Goal: Information Seeking & Learning: Learn about a topic

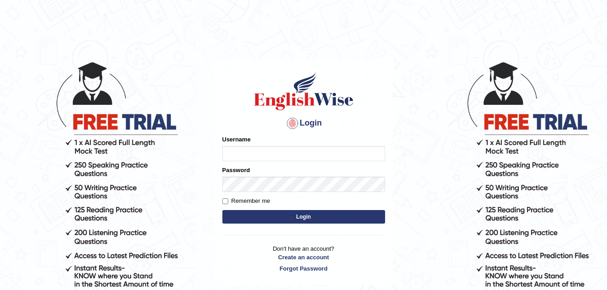
type input "Jirendra"
click at [294, 218] on button "Login" at bounding box center [303, 217] width 163 height 14
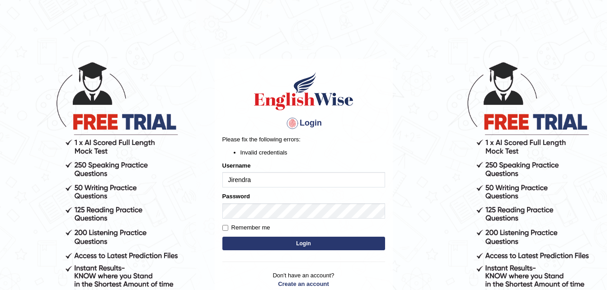
click at [423, 231] on body "Login Please fix the following errors: Invalid credentials Username Jirendra Pa…" at bounding box center [303, 175] width 607 height 290
click at [297, 245] on button "Login" at bounding box center [303, 244] width 163 height 14
click at [232, 181] on input "Jirendra" at bounding box center [303, 179] width 163 height 15
click at [235, 180] on input "Jirendra" at bounding box center [303, 179] width 163 height 15
type input "Jitendra"
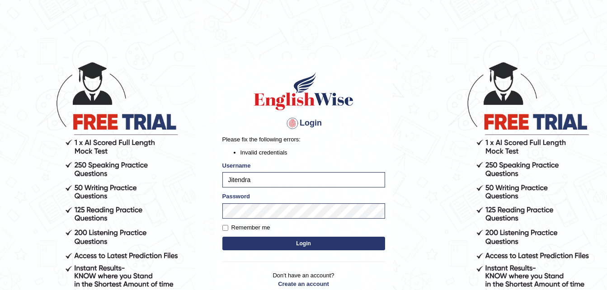
click at [439, 217] on body "Login Please fix the following errors: Invalid credentials Username Jitendra Pa…" at bounding box center [303, 175] width 607 height 290
click at [193, 221] on body "Login Please fix the following errors: Invalid credentials Username Jitendra Pa…" at bounding box center [303, 175] width 607 height 290
click at [429, 206] on body "Login Please fix the following errors: Invalid credentials Username Jitendra Pa…" at bounding box center [303, 175] width 607 height 290
click at [306, 246] on button "Login" at bounding box center [303, 244] width 163 height 14
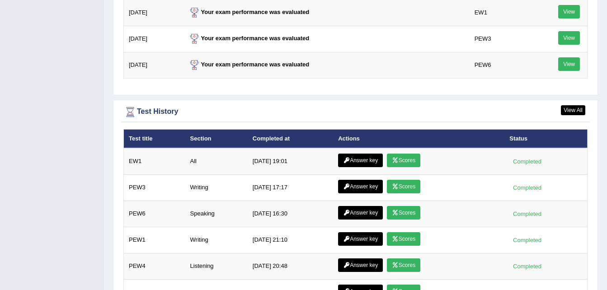
scroll to position [1226, 0]
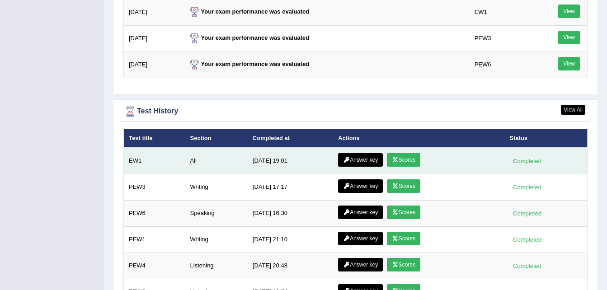
click at [392, 157] on icon at bounding box center [395, 159] width 7 height 5
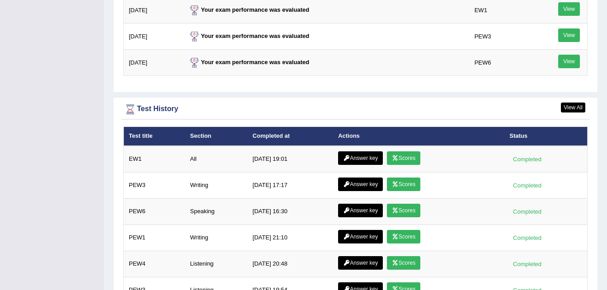
scroll to position [1171, 0]
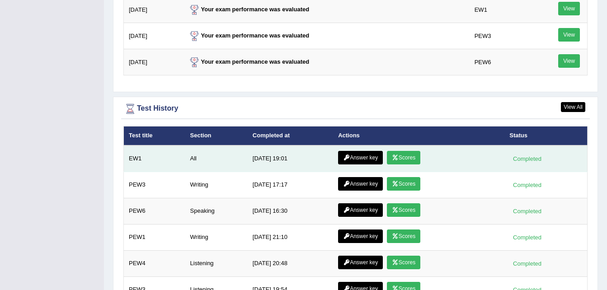
click at [358, 151] on link "Answer key" at bounding box center [360, 158] width 45 height 14
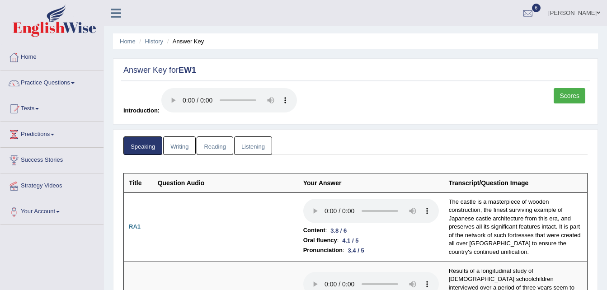
click at [185, 149] on link "Writing" at bounding box center [179, 145] width 33 height 19
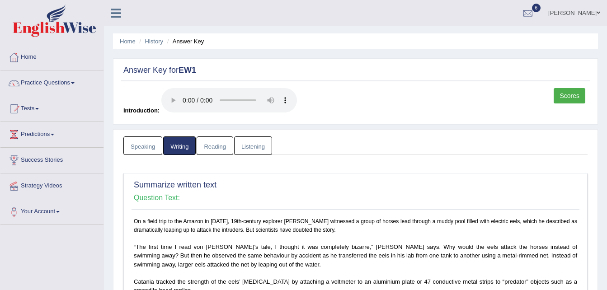
click at [221, 151] on link "Reading" at bounding box center [215, 145] width 36 height 19
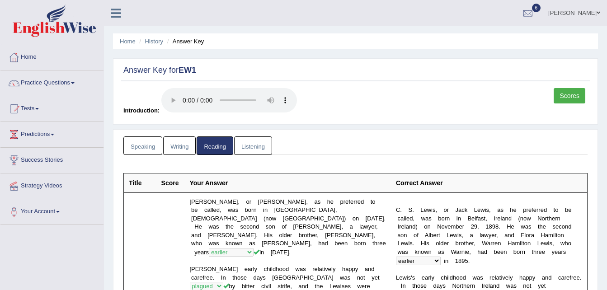
click at [247, 147] on link "Listening" at bounding box center [253, 145] width 38 height 19
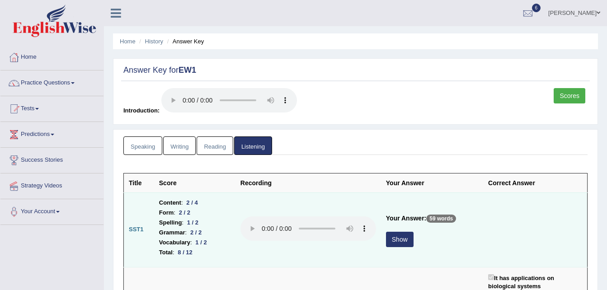
click at [396, 240] on button "Show" at bounding box center [400, 239] width 28 height 15
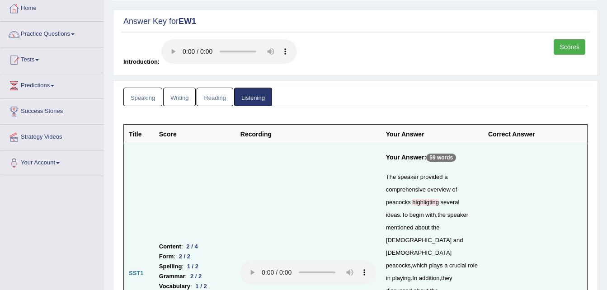
scroll to position [55, 0]
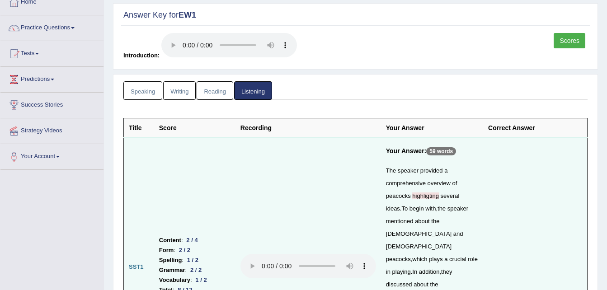
click at [423, 195] on span "highligting" at bounding box center [425, 196] width 27 height 7
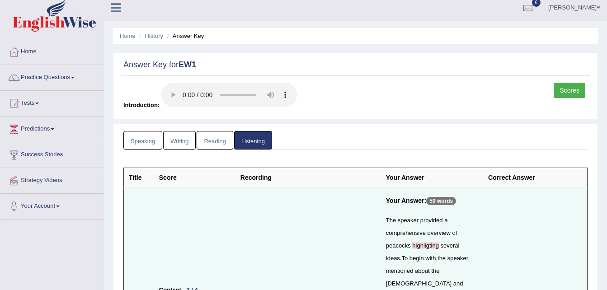
scroll to position [0, 0]
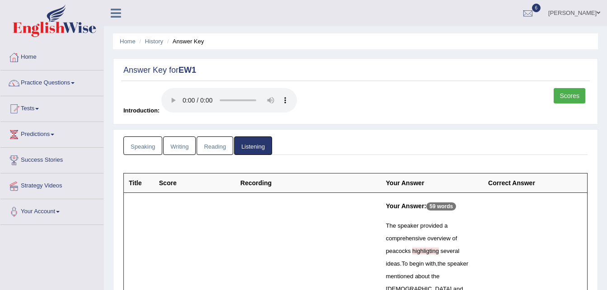
click at [564, 97] on link "Scores" at bounding box center [570, 95] width 32 height 15
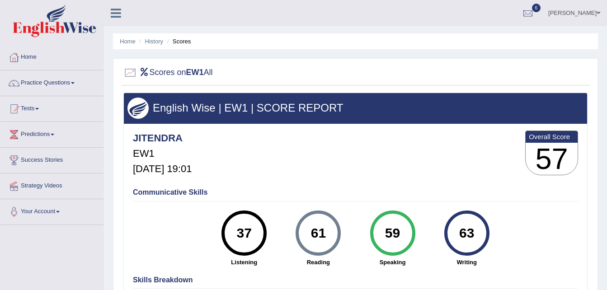
click at [468, 227] on div "63" at bounding box center [466, 233] width 33 height 38
click at [24, 62] on link "Home" at bounding box center [51, 56] width 103 height 23
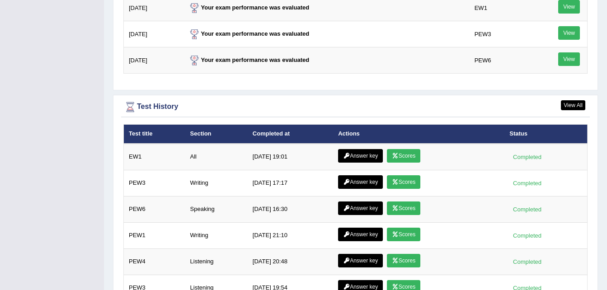
scroll to position [1175, 0]
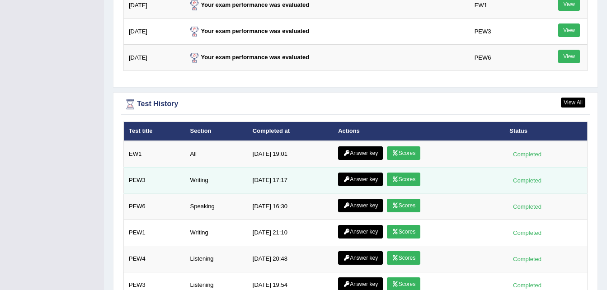
click at [393, 177] on icon at bounding box center [395, 179] width 7 height 5
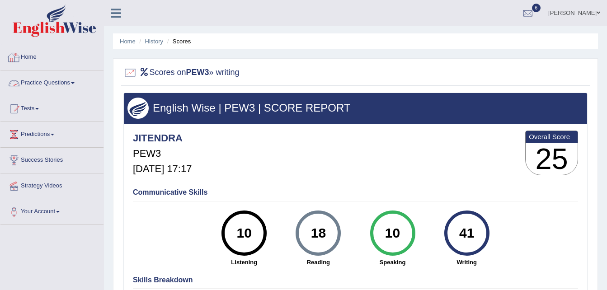
click at [41, 59] on link "Home" at bounding box center [51, 56] width 103 height 23
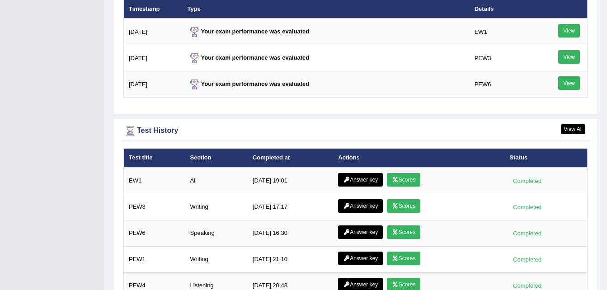
scroll to position [1149, 0]
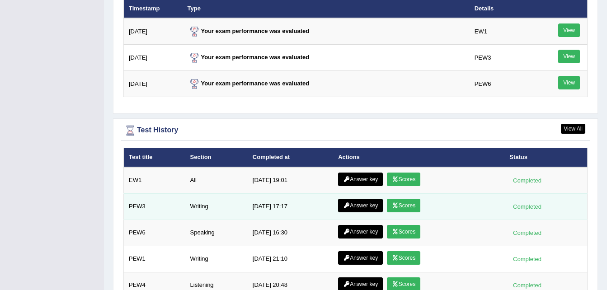
click at [352, 199] on link "Answer key" at bounding box center [360, 206] width 45 height 14
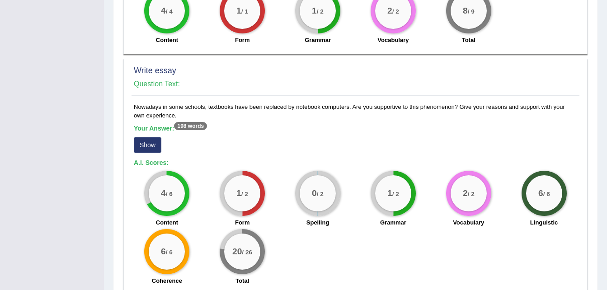
scroll to position [630, 0]
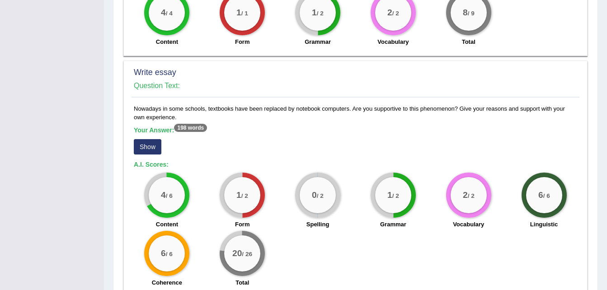
click at [147, 150] on button "Show" at bounding box center [148, 146] width 28 height 15
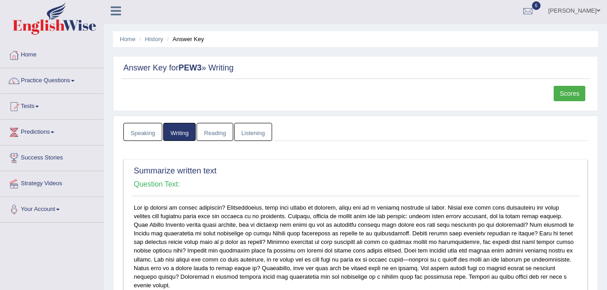
scroll to position [0, 0]
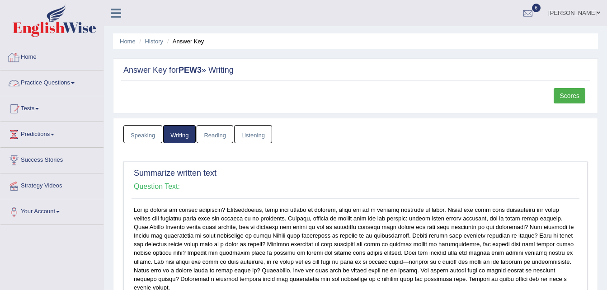
click at [20, 56] on div at bounding box center [14, 58] width 14 height 14
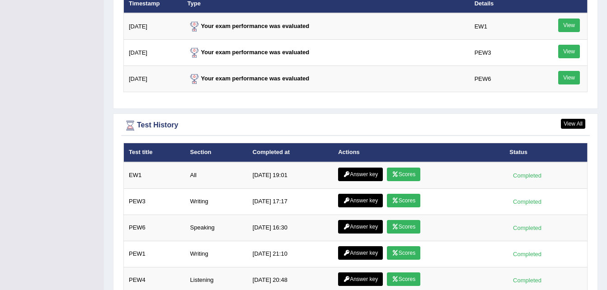
scroll to position [1155, 0]
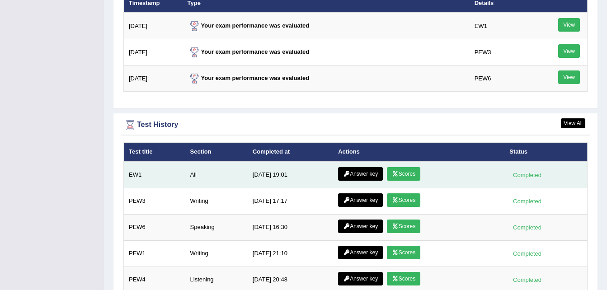
click at [357, 167] on link "Answer key" at bounding box center [360, 174] width 45 height 14
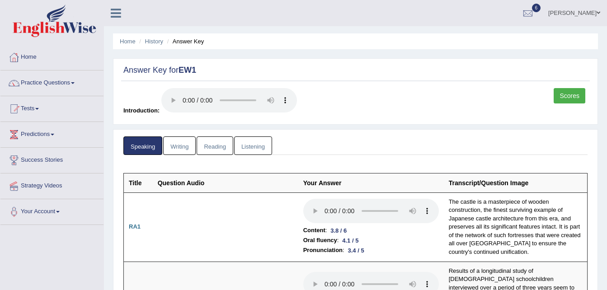
click at [184, 146] on link "Writing" at bounding box center [179, 145] width 33 height 19
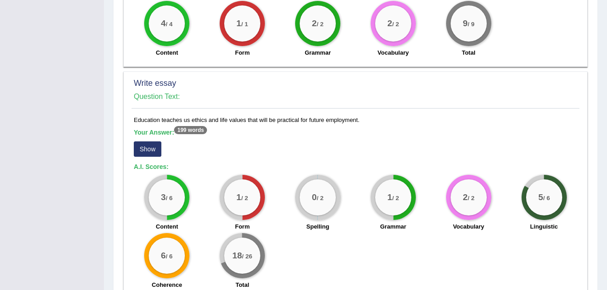
scroll to position [721, 0]
click at [148, 147] on button "Show" at bounding box center [148, 149] width 28 height 15
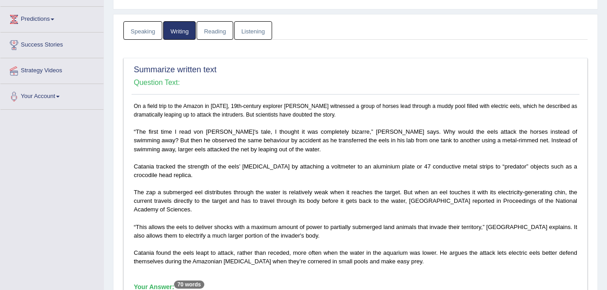
scroll to position [0, 0]
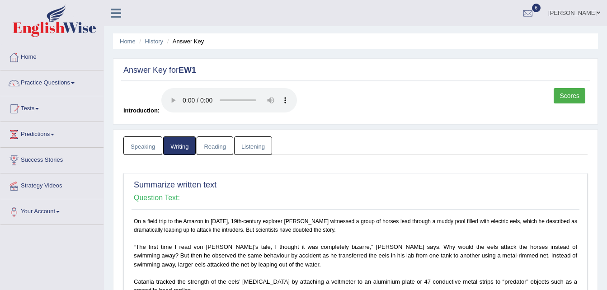
click at [42, 83] on link "Practice Questions" at bounding box center [51, 81] width 103 height 23
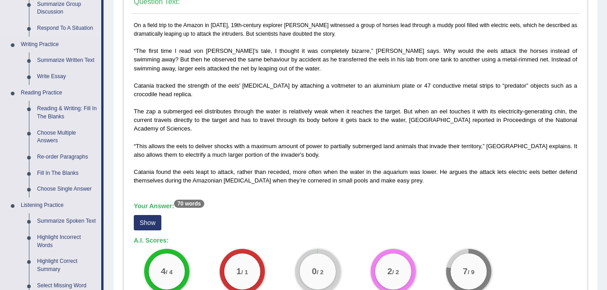
scroll to position [196, 0]
click at [45, 112] on link "Reading & Writing: Fill In The Blanks" at bounding box center [67, 113] width 68 height 24
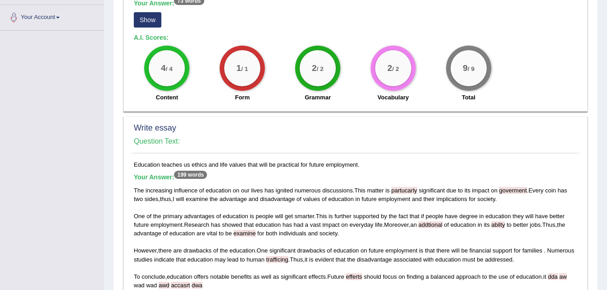
scroll to position [678, 0]
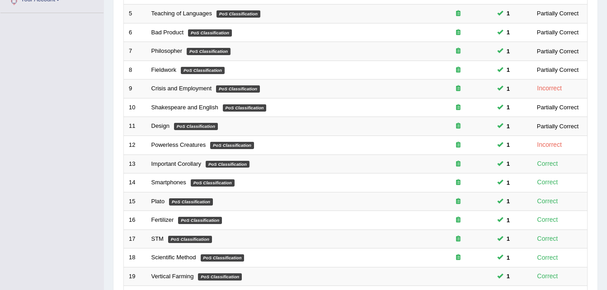
scroll to position [308, 0]
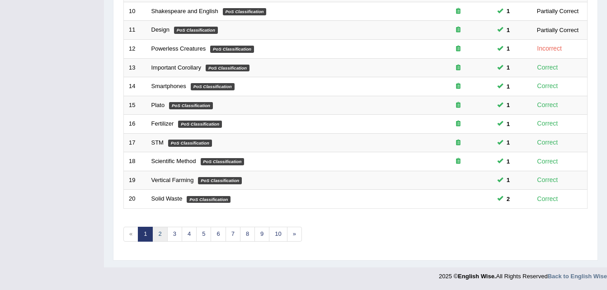
click at [160, 237] on link "2" at bounding box center [159, 234] width 15 height 15
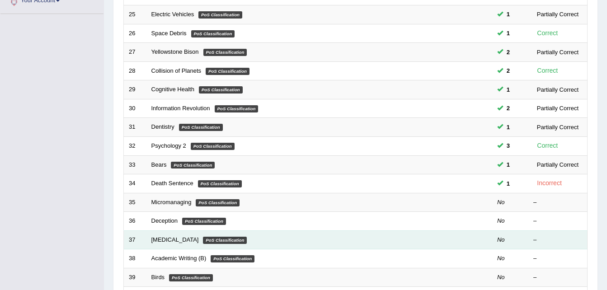
scroll to position [308, 0]
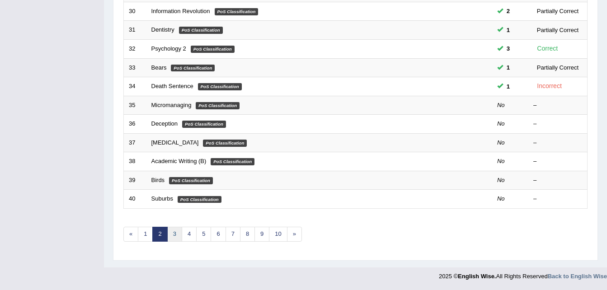
click at [178, 237] on link "3" at bounding box center [174, 234] width 15 height 15
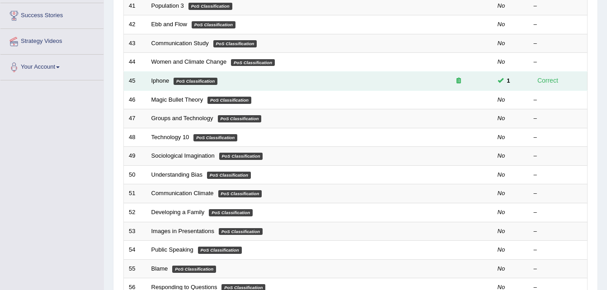
scroll to position [308, 0]
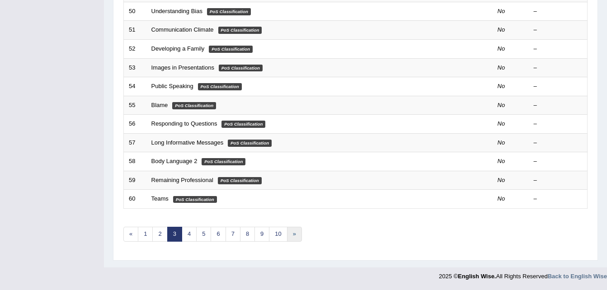
click at [300, 231] on link "»" at bounding box center [294, 234] width 15 height 15
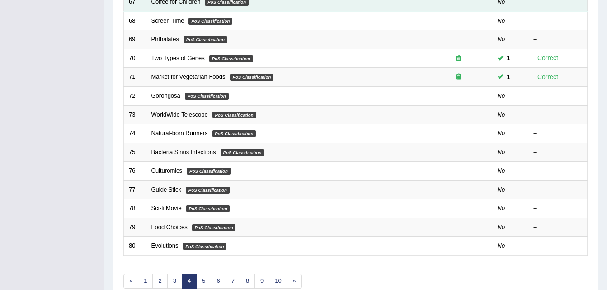
scroll to position [308, 0]
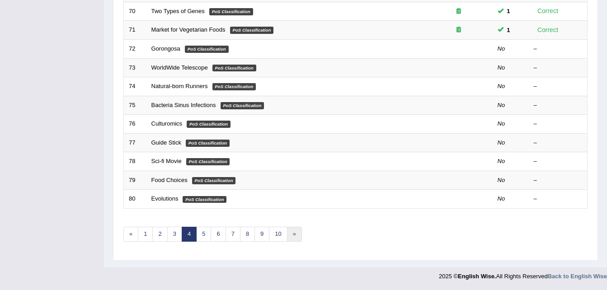
click at [291, 234] on link "»" at bounding box center [294, 234] width 15 height 15
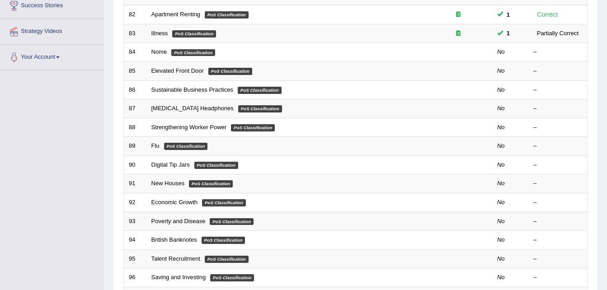
scroll to position [308, 0]
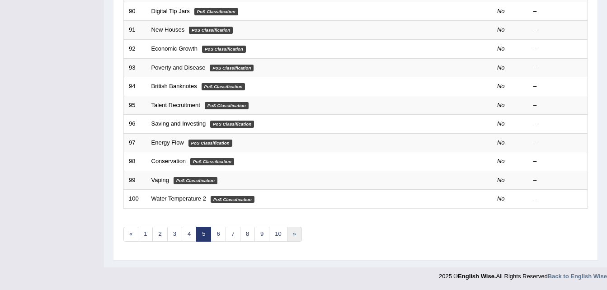
click at [291, 234] on link "»" at bounding box center [294, 234] width 15 height 15
drag, startPoint x: 0, startPoint y: 0, endPoint x: 291, endPoint y: 234, distance: 373.2
click at [291, 234] on link "»" at bounding box center [294, 234] width 15 height 15
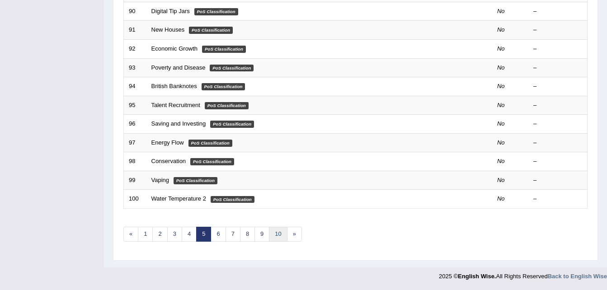
click at [274, 229] on link "10" at bounding box center [278, 234] width 18 height 15
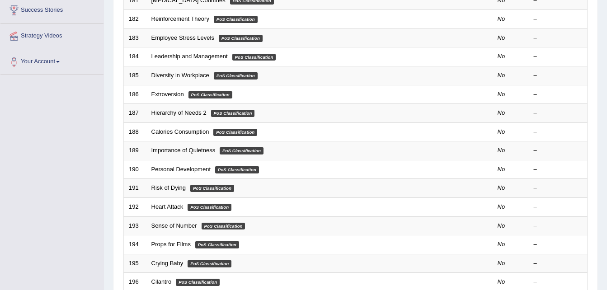
scroll to position [308, 0]
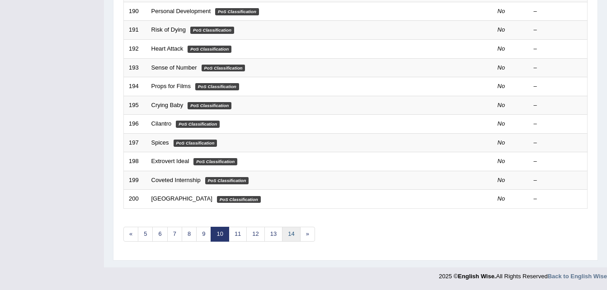
click at [296, 234] on link "14" at bounding box center [291, 234] width 18 height 15
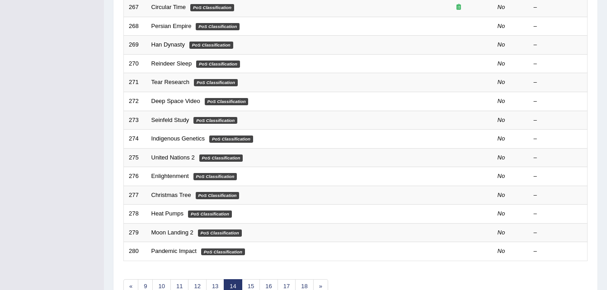
scroll to position [308, 0]
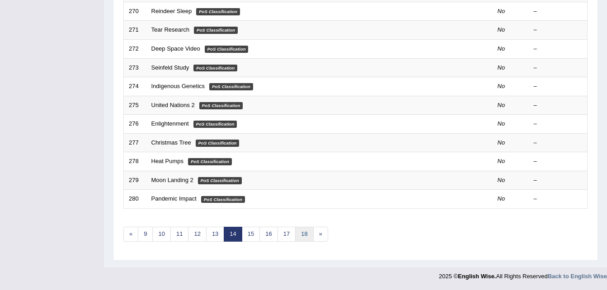
click at [311, 237] on link "18" at bounding box center [304, 234] width 18 height 15
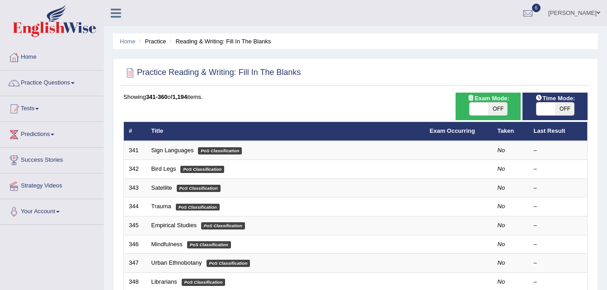
click at [59, 80] on link "Practice Questions" at bounding box center [51, 81] width 103 height 23
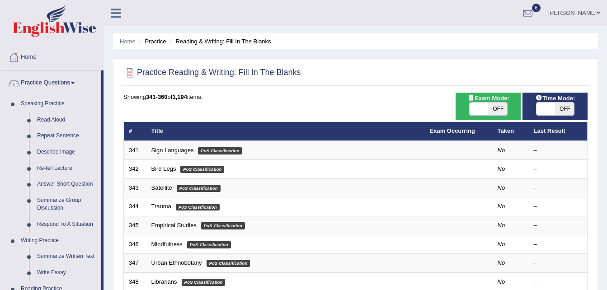
click at [16, 53] on div at bounding box center [14, 58] width 14 height 14
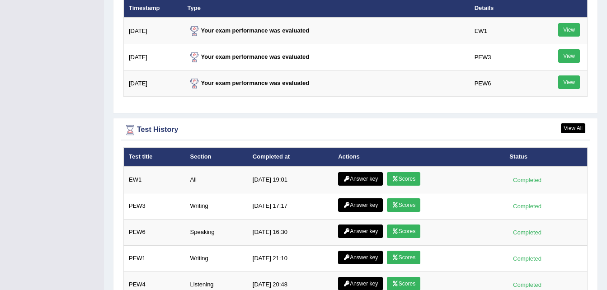
scroll to position [1150, 0]
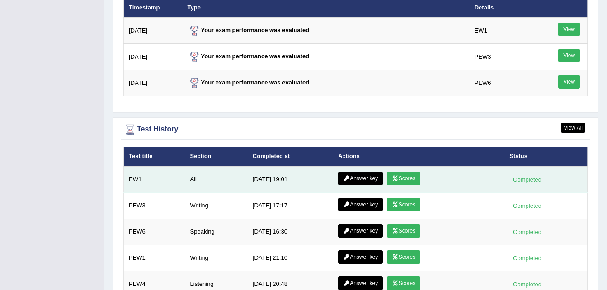
click at [348, 172] on link "Answer key" at bounding box center [360, 179] width 45 height 14
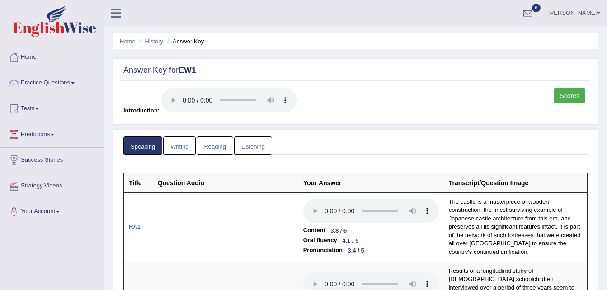
click at [252, 150] on link "Listening" at bounding box center [253, 145] width 38 height 19
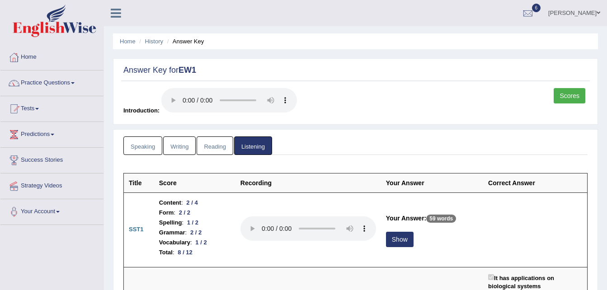
click at [33, 86] on link "Practice Questions" at bounding box center [51, 81] width 103 height 23
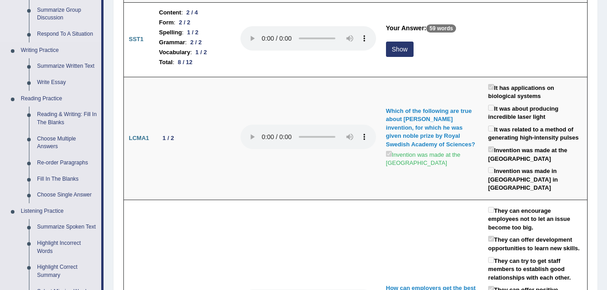
scroll to position [191, 0]
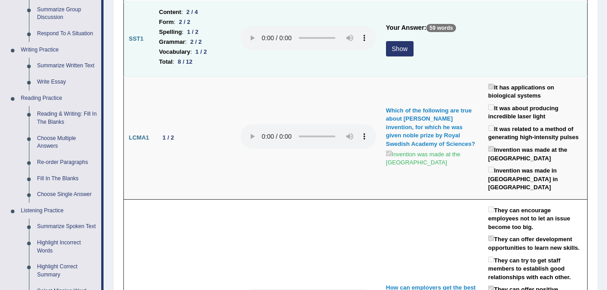
drag, startPoint x: 65, startPoint y: 166, endPoint x: 523, endPoint y: 38, distance: 475.8
click at [523, 38] on td at bounding box center [535, 39] width 104 height 75
